Goal: Information Seeking & Learning: Learn about a topic

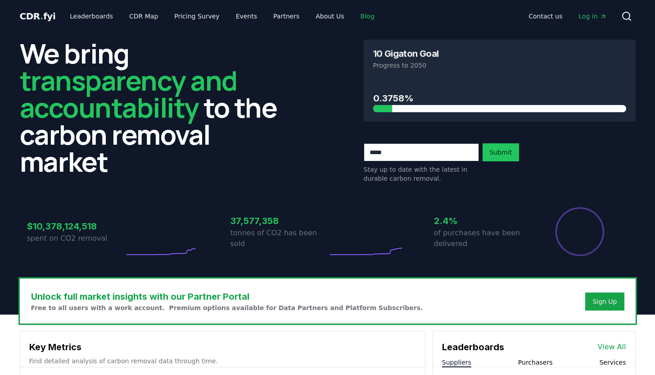
click at [354, 11] on link "Blog" at bounding box center [367, 16] width 28 height 16
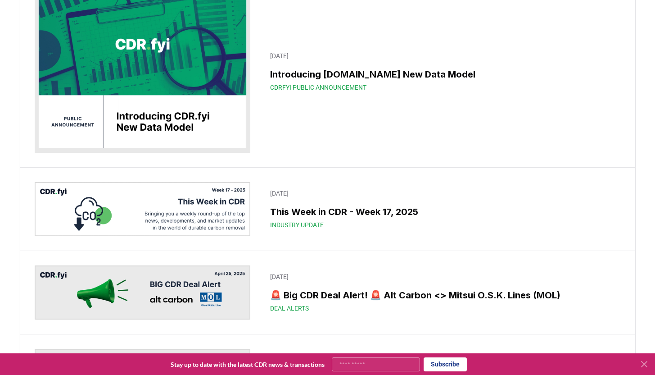
scroll to position [450, 0]
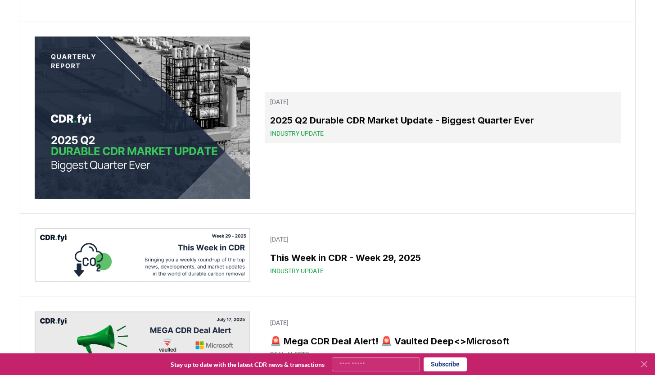
click at [412, 143] on link "July 24, 2025 2025 Q2 Durable CDR Market Update - Biggest Quarter Ever Industry…" at bounding box center [443, 117] width 356 height 51
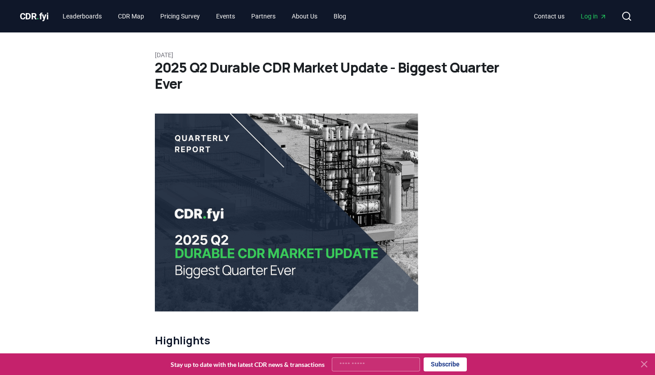
click at [422, 88] on h1 "2025 Q2 Durable CDR Market Update - Biggest Quarter Ever" at bounding box center [328, 75] width 346 height 32
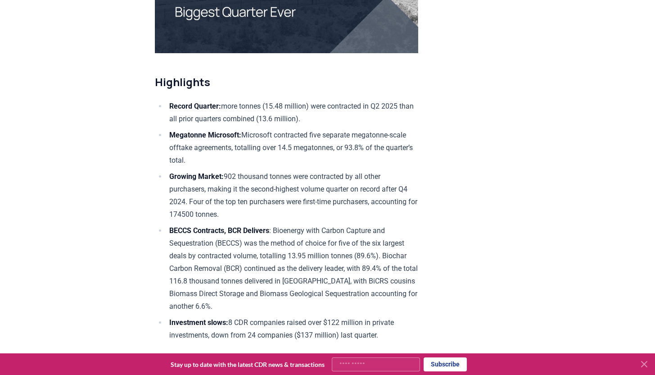
scroll to position [5357, 0]
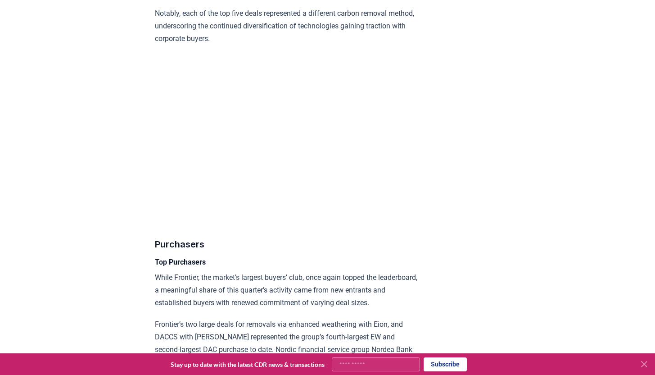
scroll to position [4434, 0]
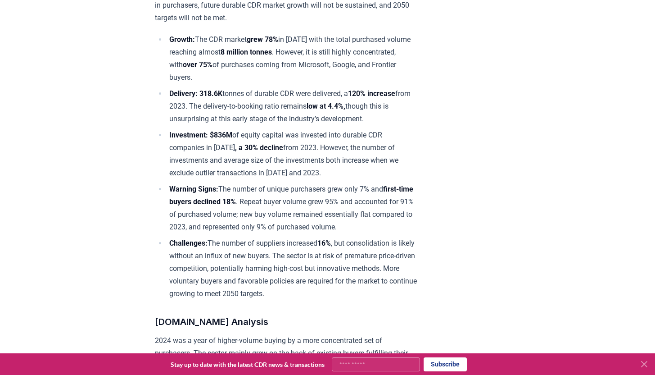
scroll to position [3307, 0]
